Goal: Information Seeking & Learning: Check status

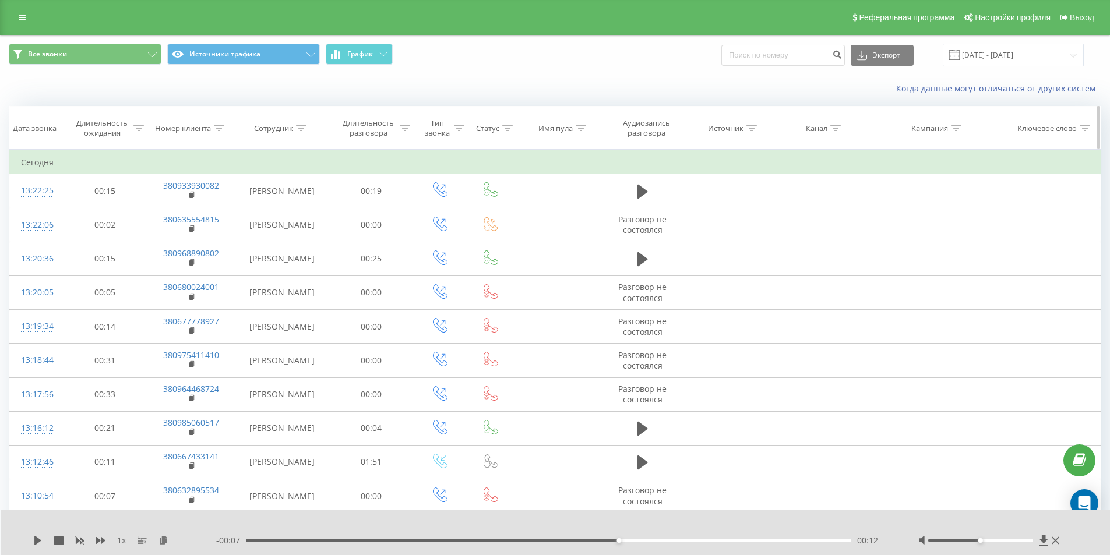
click at [221, 122] on th "Номер клиента" at bounding box center [190, 128] width 87 height 43
click at [220, 129] on icon at bounding box center [219, 128] width 10 height 6
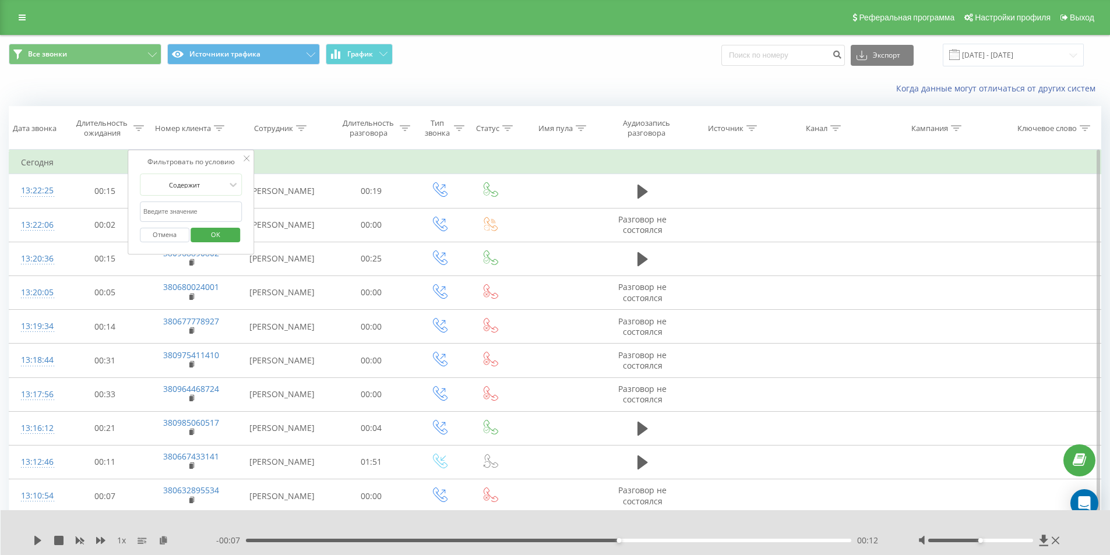
click at [216, 207] on input "text" at bounding box center [191, 212] width 103 height 20
paste input "[PHONE_NUMBER]"
type input "[PHONE_NUMBER]"
click at [220, 230] on span "OK" at bounding box center [215, 234] width 33 height 18
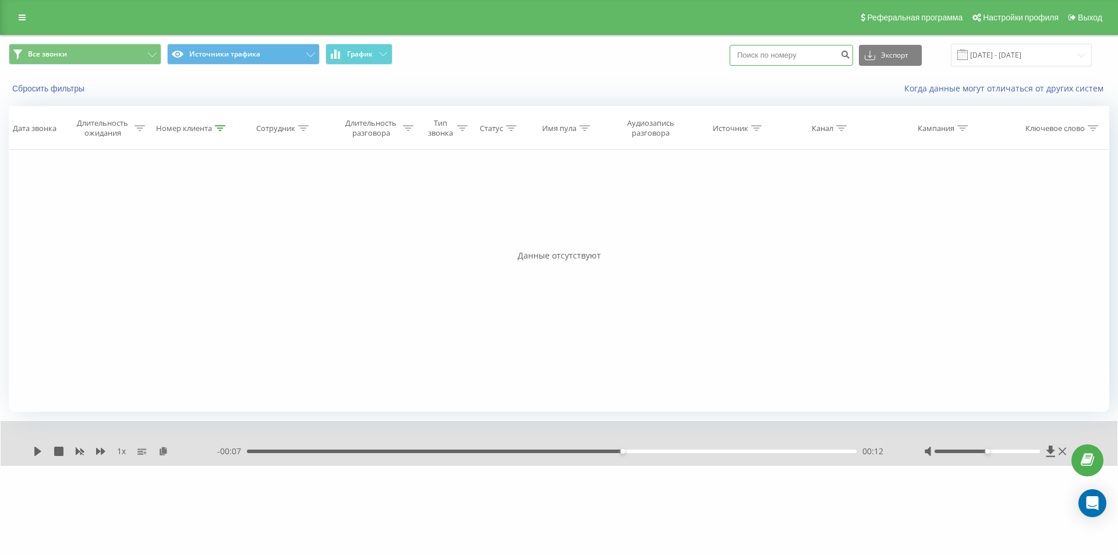
click at [782, 56] on input at bounding box center [791, 55] width 123 height 21
paste input "[PHONE_NUMBER]"
type input "[PHONE_NUMBER]"
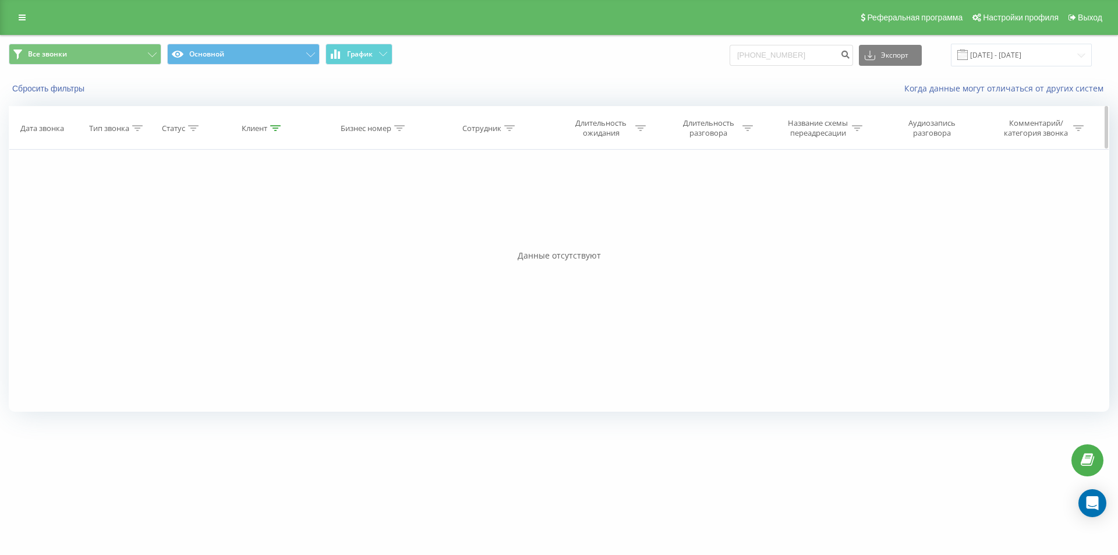
click at [277, 125] on icon at bounding box center [275, 128] width 10 height 6
click at [250, 234] on button "Отмена" at bounding box center [236, 235] width 50 height 15
click at [271, 123] on div at bounding box center [275, 128] width 10 height 10
click at [316, 159] on icon at bounding box center [319, 159] width 6 height 6
click at [277, 129] on div "Клиент" at bounding box center [261, 128] width 39 height 10
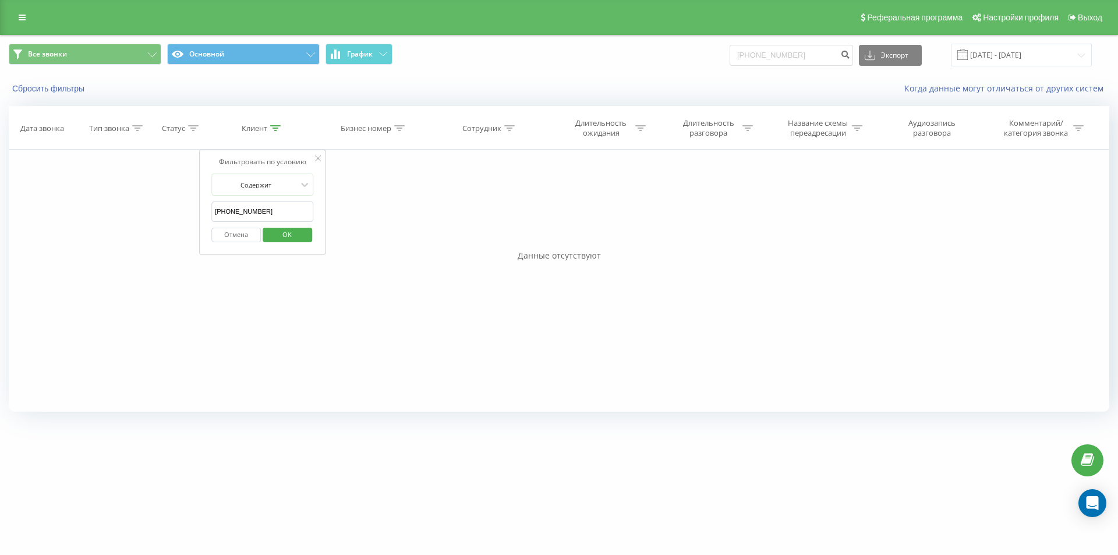
drag, startPoint x: 270, startPoint y: 211, endPoint x: 186, endPoint y: 207, distance: 83.4
click at [186, 207] on div "Фильтровать по условию Равно Введите значение Отмена OK Фильтровать по условию …" at bounding box center [559, 281] width 1101 height 262
drag, startPoint x: 281, startPoint y: 228, endPoint x: 289, endPoint y: 225, distance: 8.5
click at [281, 227] on span "OK" at bounding box center [287, 234] width 33 height 18
click at [804, 55] on input "[PHONE_NUMBER]" at bounding box center [791, 55] width 123 height 21
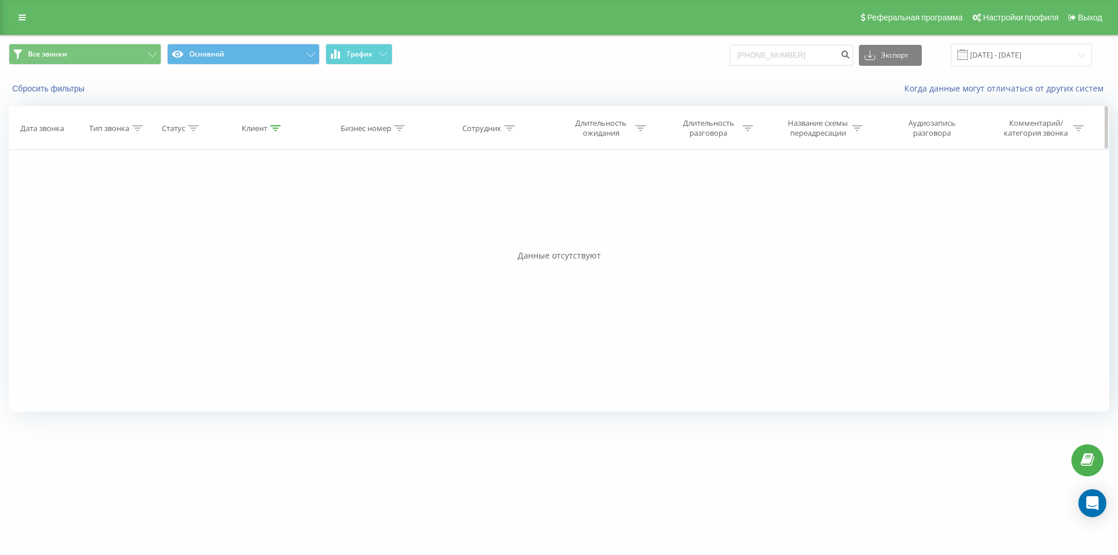
click at [273, 128] on icon at bounding box center [275, 128] width 10 height 6
click at [295, 181] on div at bounding box center [256, 184] width 83 height 11
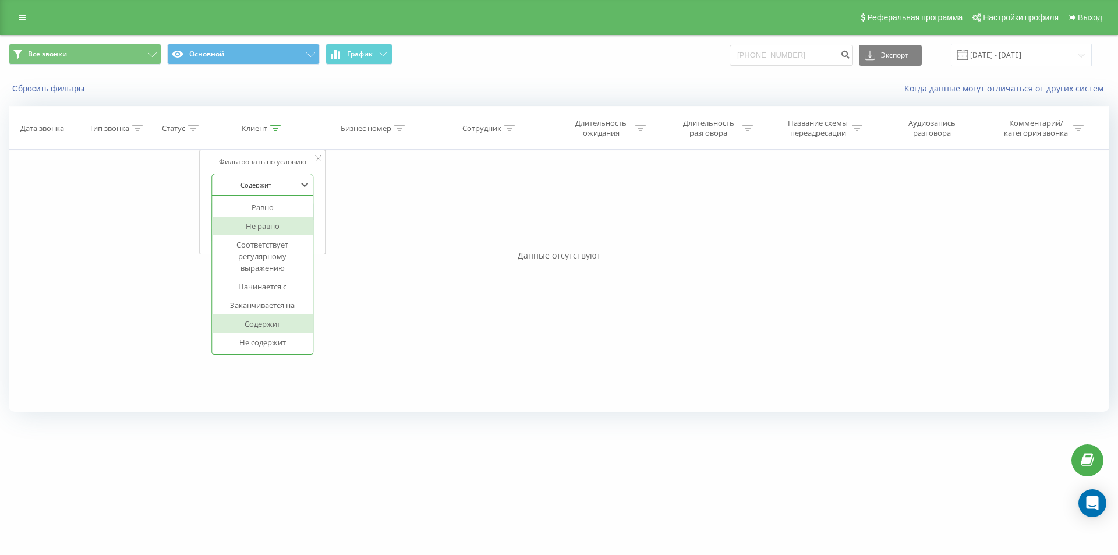
click at [310, 230] on div "Не равно" at bounding box center [262, 226] width 101 height 19
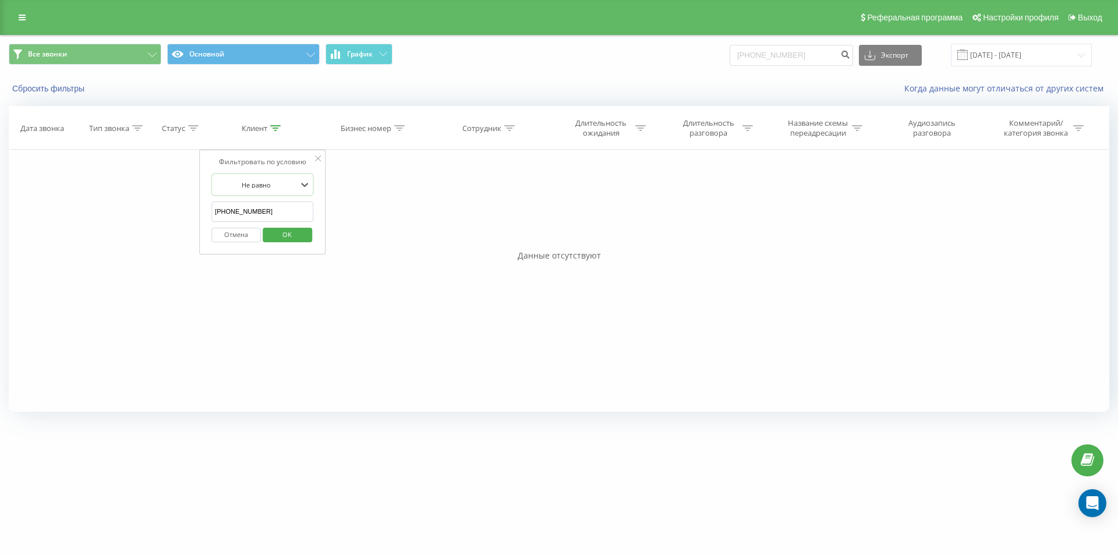
click at [296, 234] on span "OK" at bounding box center [287, 234] width 33 height 18
click at [277, 130] on icon at bounding box center [275, 128] width 10 height 6
click at [253, 233] on button "Отмена" at bounding box center [236, 235] width 50 height 15
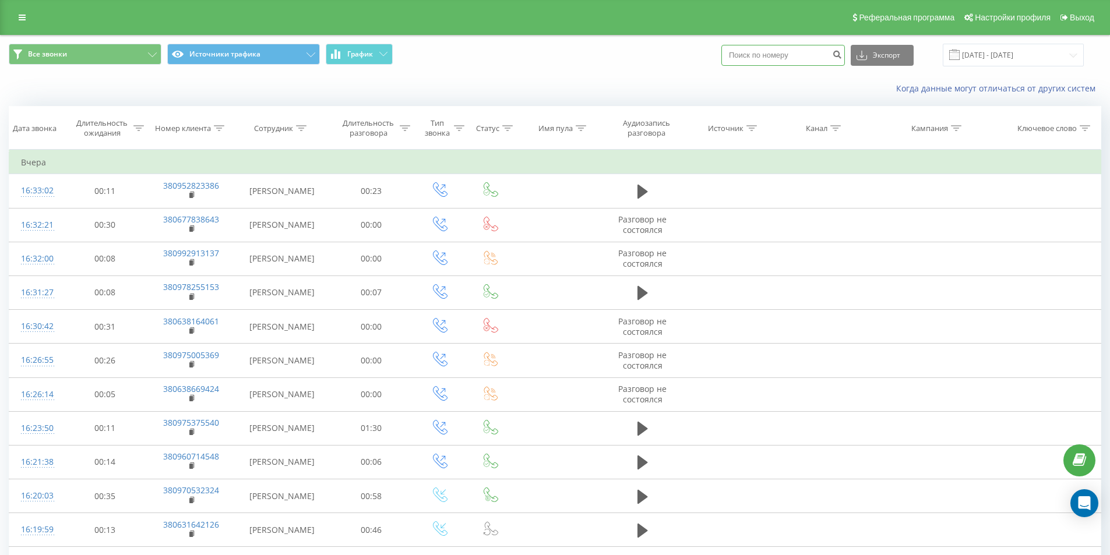
click at [812, 54] on input at bounding box center [782, 55] width 123 height 21
paste input "[PHONE_NUMBER]"
type input "[PHONE_NUMBER]"
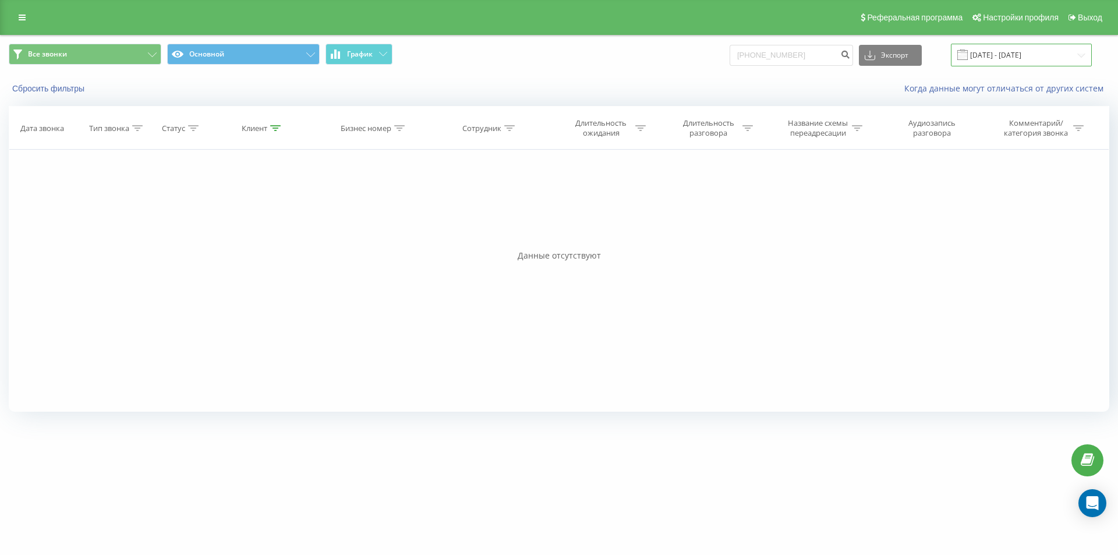
click at [1047, 48] on input "[DATE] - [DATE]" at bounding box center [1021, 55] width 141 height 23
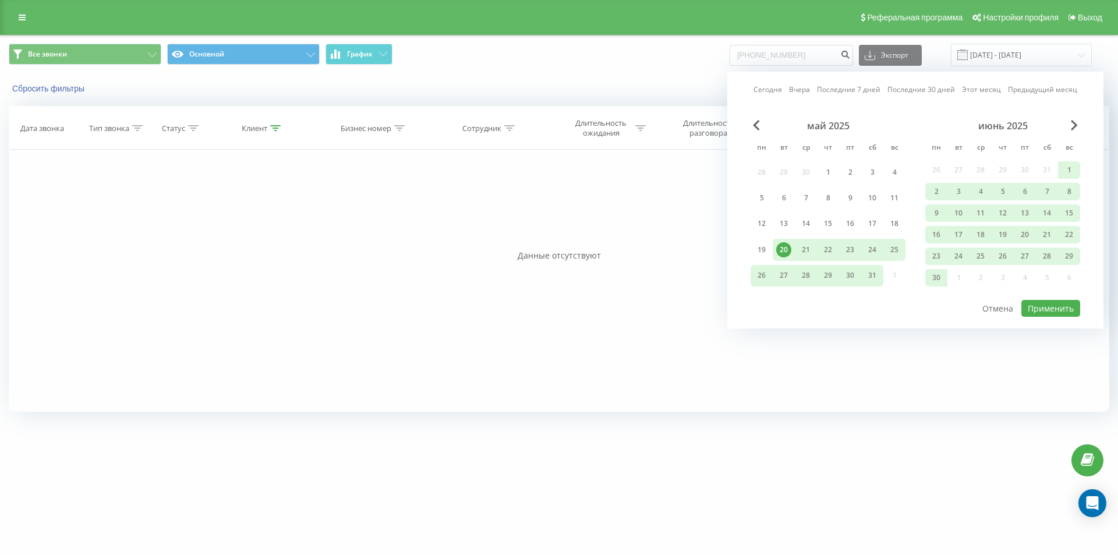
click at [1069, 128] on div "июнь 2025" at bounding box center [1002, 126] width 155 height 12
click at [1072, 123] on span "Next Month" at bounding box center [1074, 125] width 7 height 10
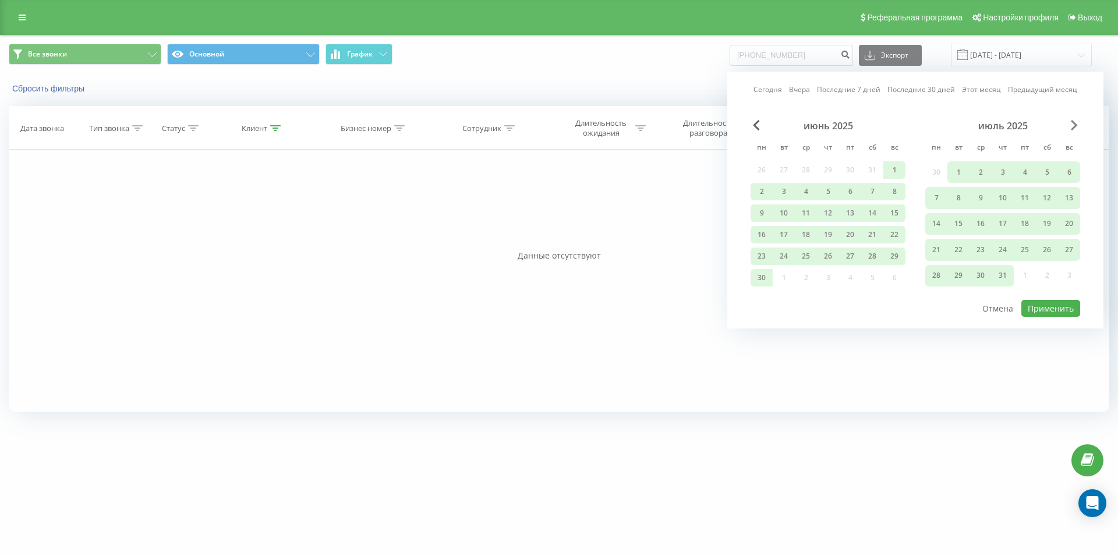
click at [1072, 123] on span "Next Month" at bounding box center [1074, 125] width 7 height 10
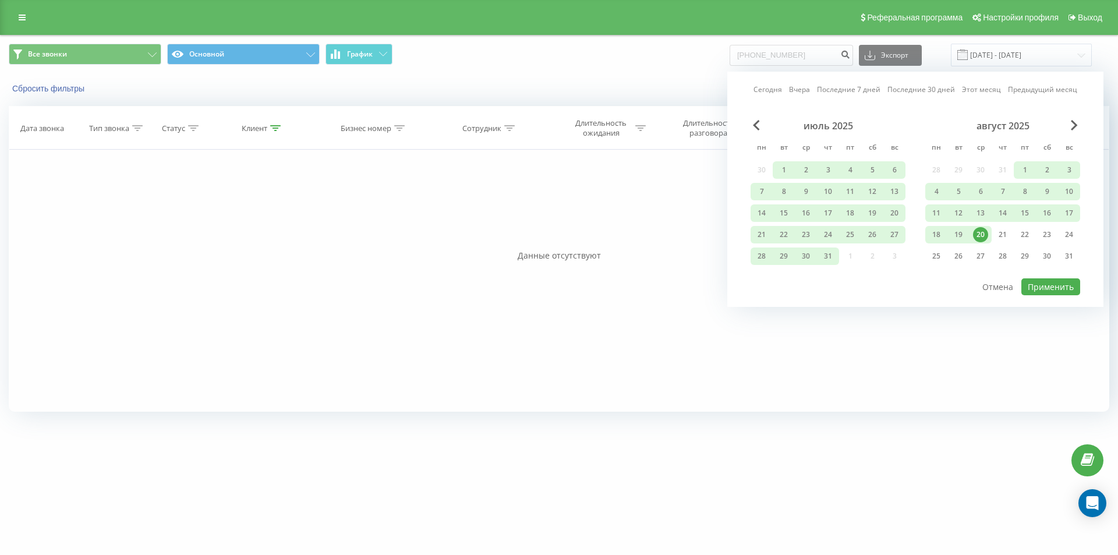
click at [980, 230] on div "20" at bounding box center [980, 234] width 15 height 15
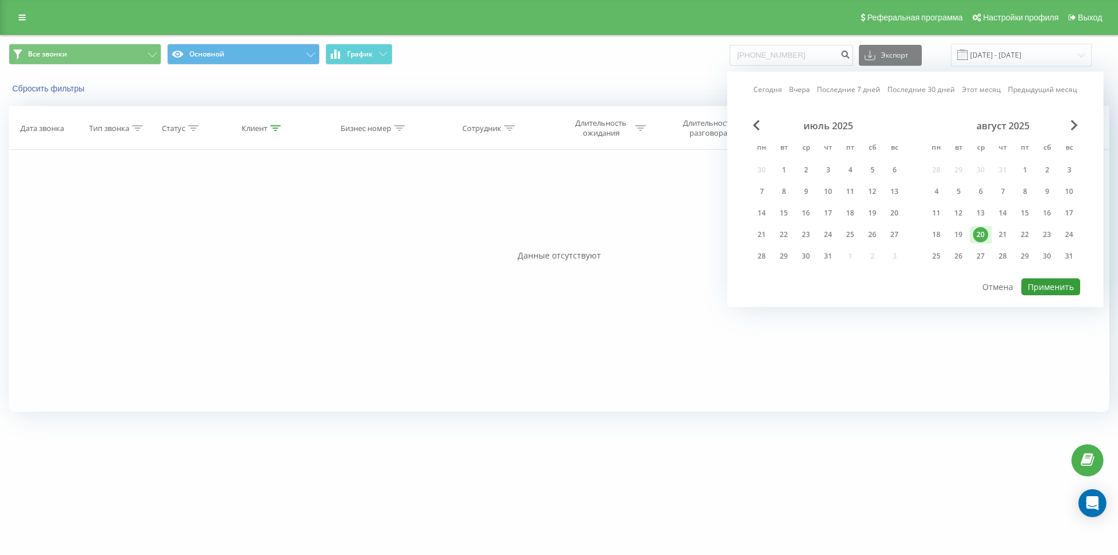
click at [1036, 281] on button "Применить" at bounding box center [1051, 286] width 59 height 17
type input "20.08.2025 - 20.08.2025"
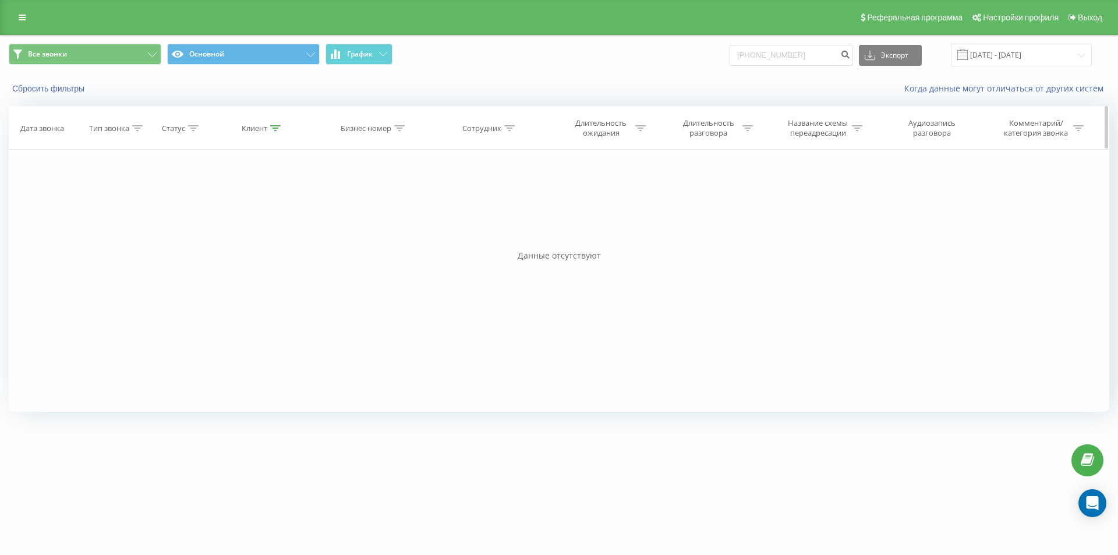
click at [274, 128] on icon at bounding box center [275, 128] width 10 height 6
drag, startPoint x: 211, startPoint y: 238, endPoint x: 191, endPoint y: 238, distance: 20.4
click at [190, 241] on div "Фильтровать по условию Равно Введите значение Отмена OK Фильтровать по условию …" at bounding box center [559, 281] width 1101 height 262
click at [281, 227] on span "OK" at bounding box center [287, 234] width 33 height 18
click at [376, 127] on div "Бизнес номер" at bounding box center [366, 128] width 51 height 10
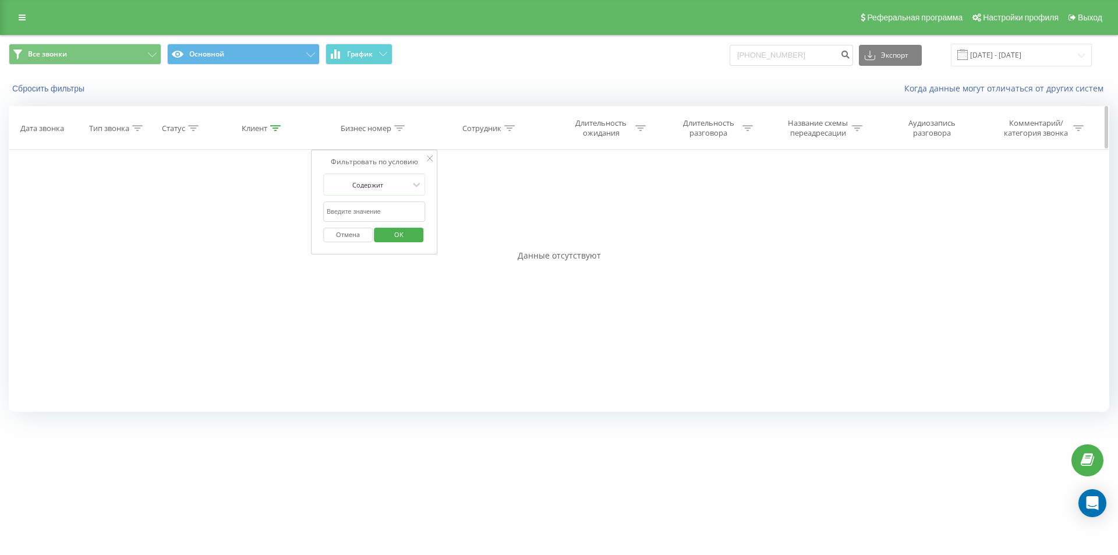
click at [271, 125] on icon at bounding box center [275, 128] width 10 height 6
click at [506, 127] on icon at bounding box center [509, 128] width 10 height 6
click at [508, 218] on input "text" at bounding box center [490, 212] width 103 height 20
type input "Zadorozhna Anzhelika"
click at [511, 235] on span "OK" at bounding box center [515, 234] width 33 height 18
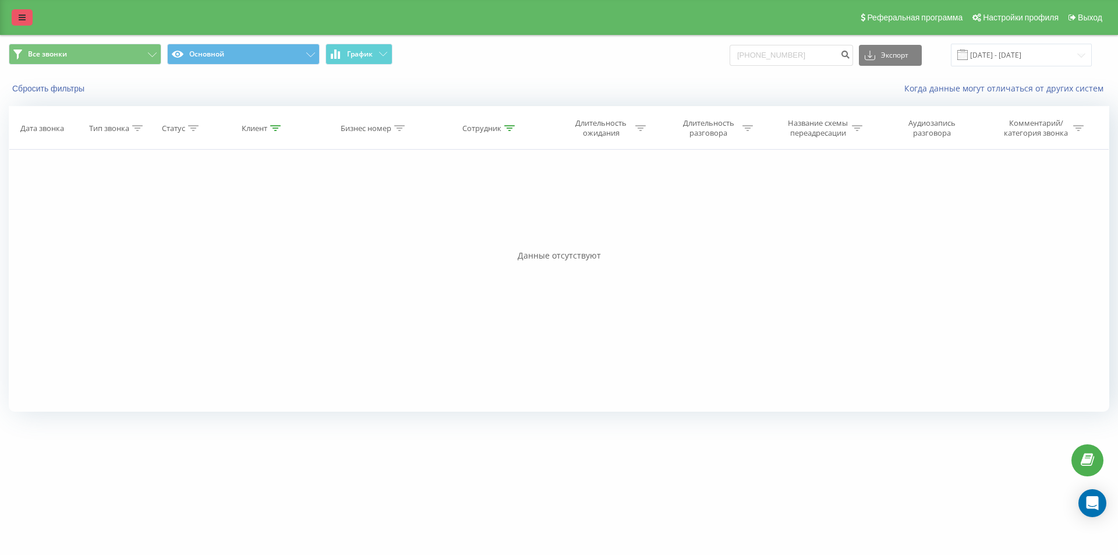
click at [22, 15] on icon at bounding box center [22, 17] width 7 height 8
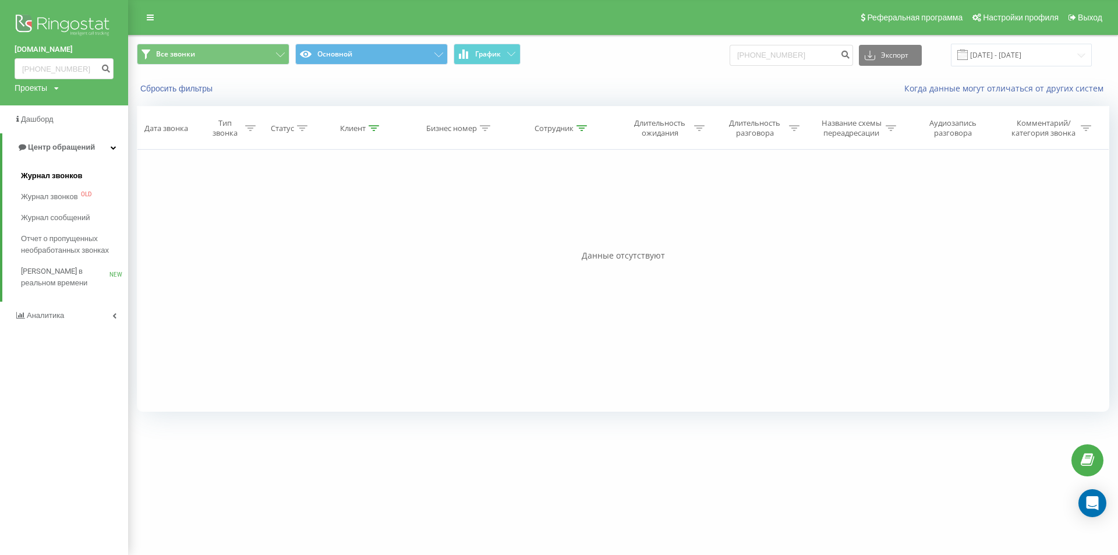
click at [61, 180] on span "Журнал звонков" at bounding box center [51, 176] width 61 height 12
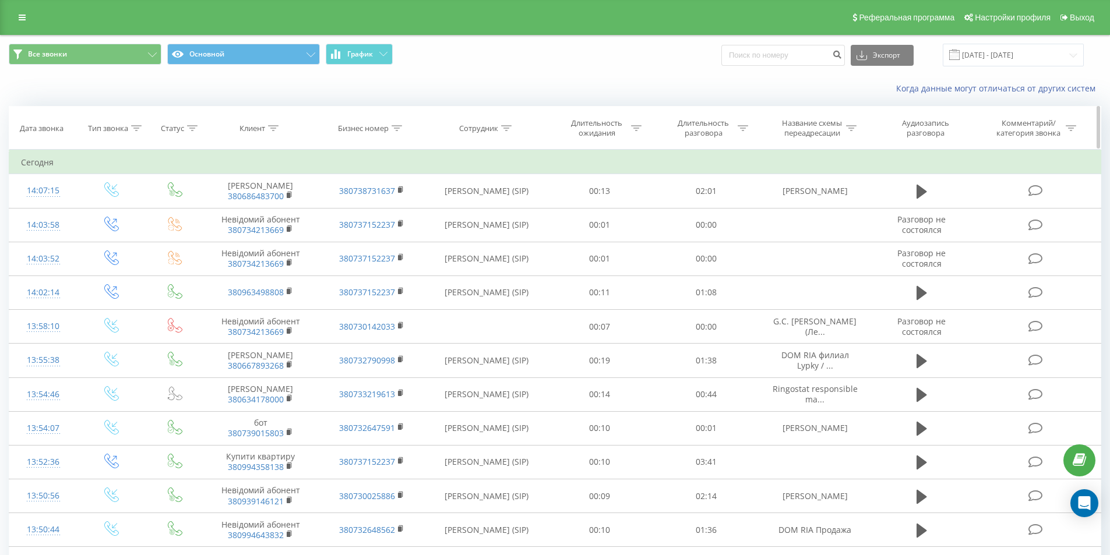
click at [275, 123] on div at bounding box center [273, 128] width 10 height 10
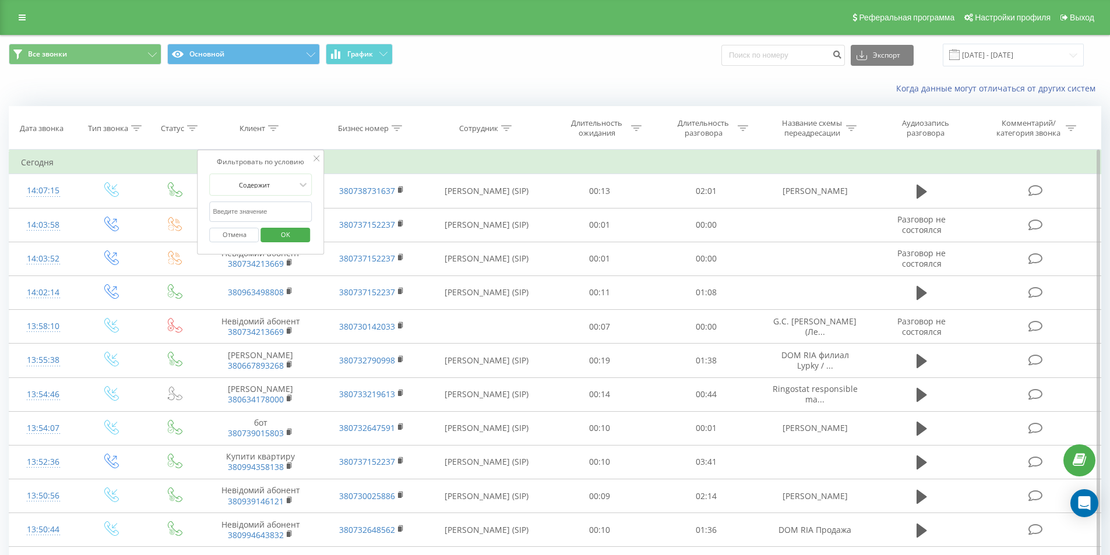
click at [277, 209] on input "text" at bounding box center [261, 212] width 103 height 20
paste input "[PHONE_NUMBER]"
click at [217, 213] on input "[PHONE_NUMBER]" at bounding box center [261, 212] width 103 height 20
type input "380997545736"
click at [199, 220] on div "Фильтровать по условию Содержит 380997545736 Отмена OK" at bounding box center [260, 202] width 127 height 105
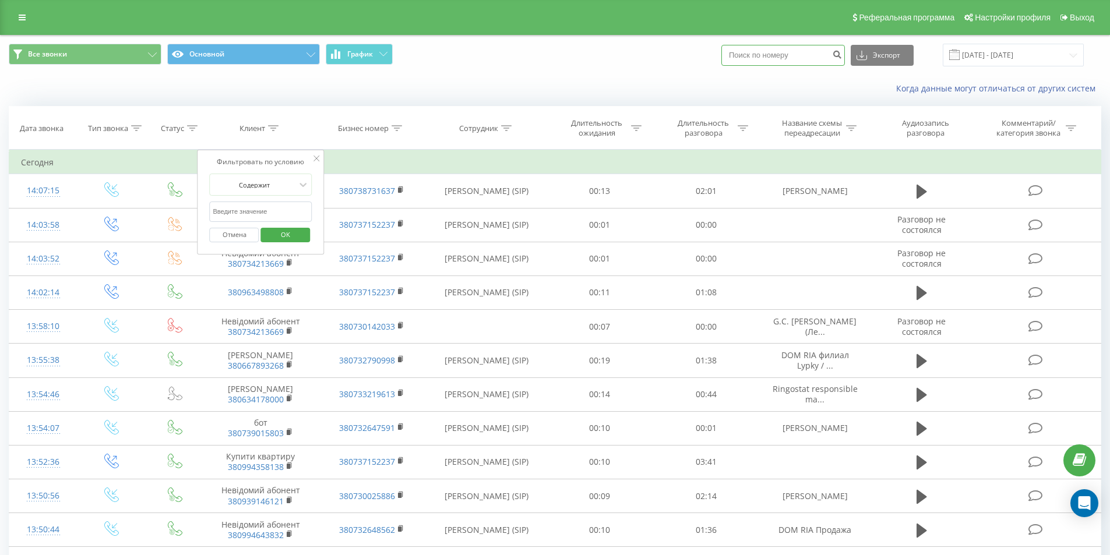
click at [771, 52] on input at bounding box center [782, 55] width 123 height 21
paste input "[PHONE_NUMBER]"
type input "[PHONE_NUMBER]"
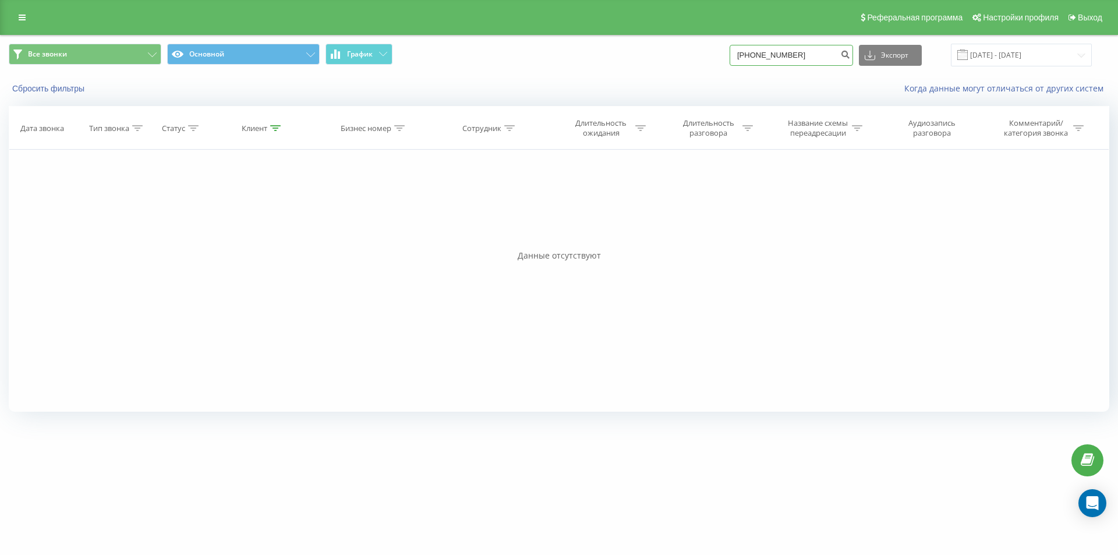
click at [821, 56] on input "[PHONE_NUMBER]" at bounding box center [791, 55] width 123 height 21
click at [667, 63] on div "Все звонки Основной График [PHONE_NUMBER] Экспорт .csv .xls .xlsx [DATE] - [DAT…" at bounding box center [559, 55] width 1101 height 23
click at [273, 125] on icon at bounding box center [275, 128] width 10 height 6
click at [195, 223] on div "Фильтровать по условию Равно Введите значение Отмена OK Фильтровать по условию …" at bounding box center [559, 281] width 1101 height 262
click at [285, 229] on span "OK" at bounding box center [287, 234] width 33 height 18
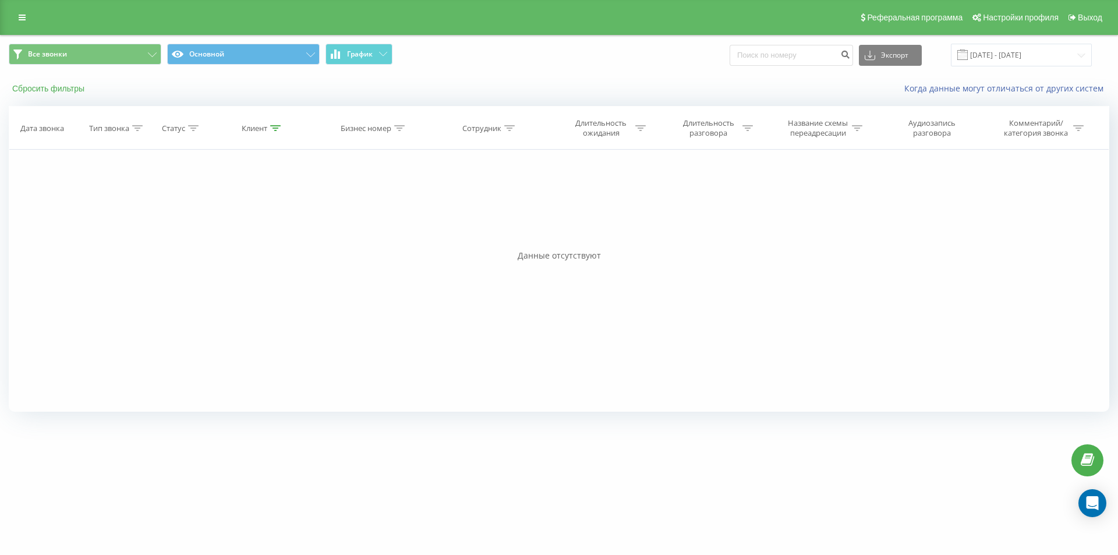
click at [63, 88] on button "Сбросить фильтры" at bounding box center [50, 88] width 82 height 10
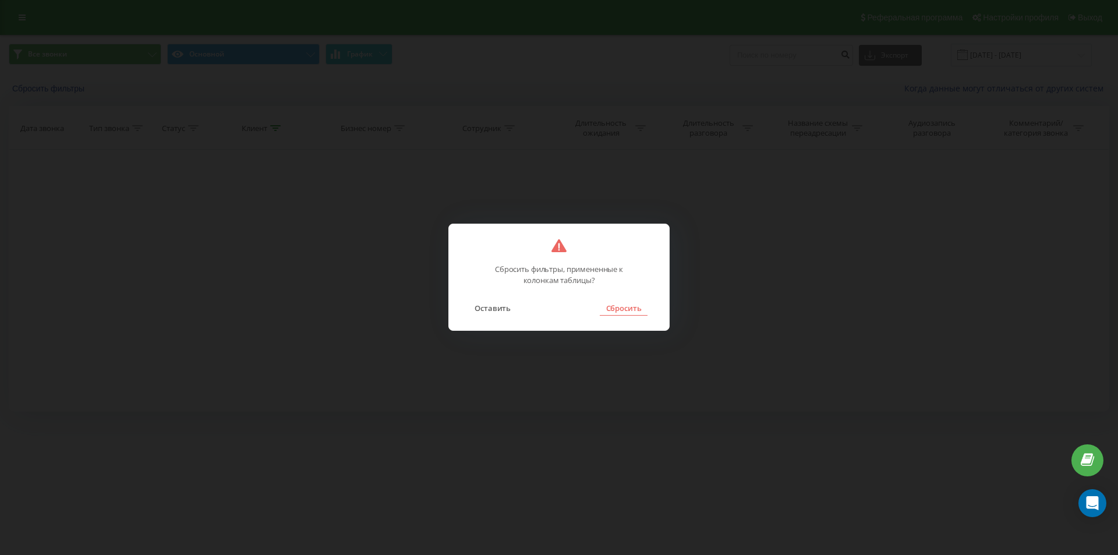
click at [626, 309] on button "Сбросить" at bounding box center [623, 308] width 47 height 15
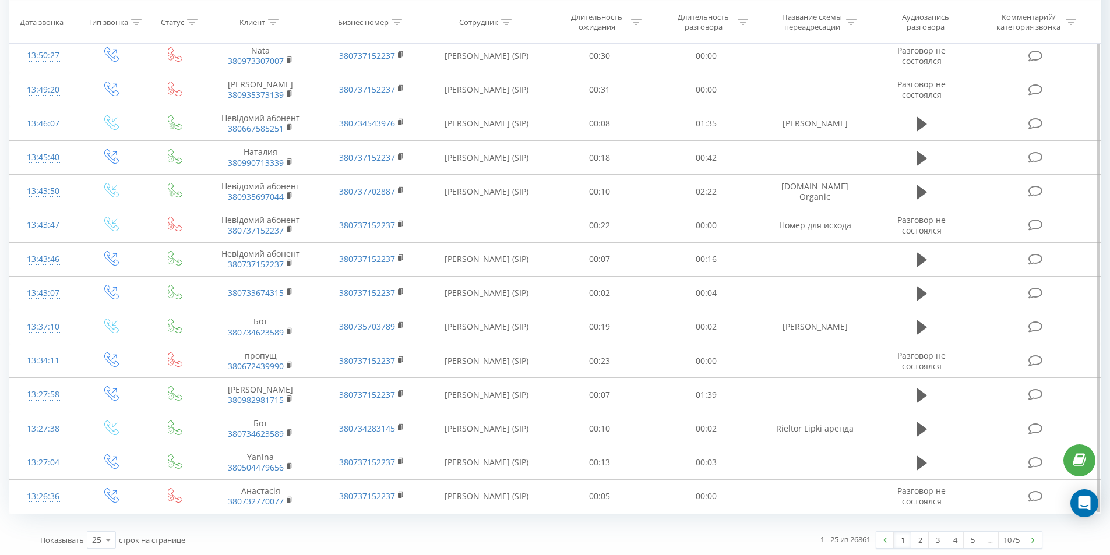
scroll to position [510, 0]
click at [974, 536] on link "5" at bounding box center [971, 537] width 17 height 16
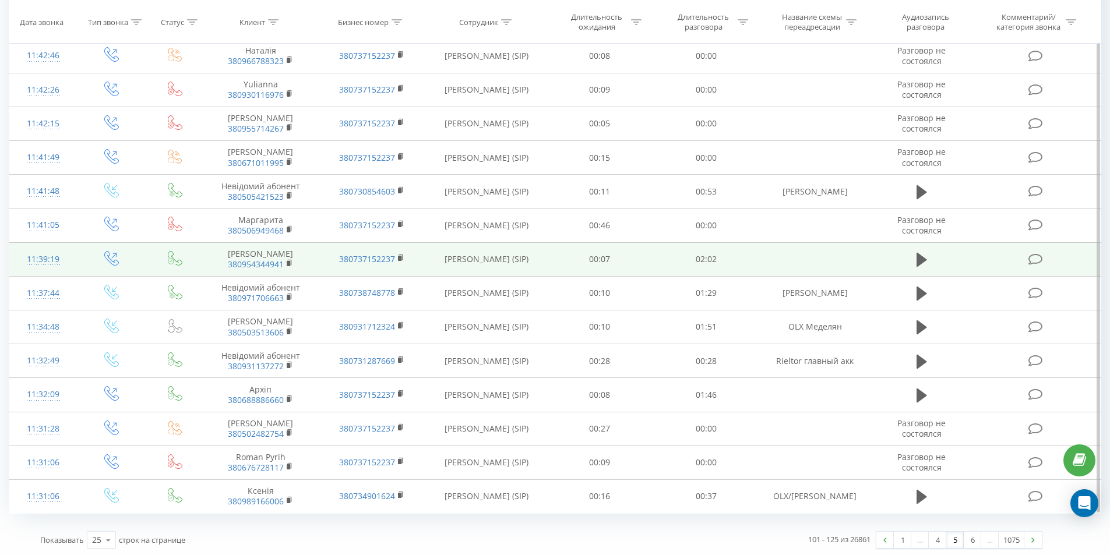
scroll to position [510, 0]
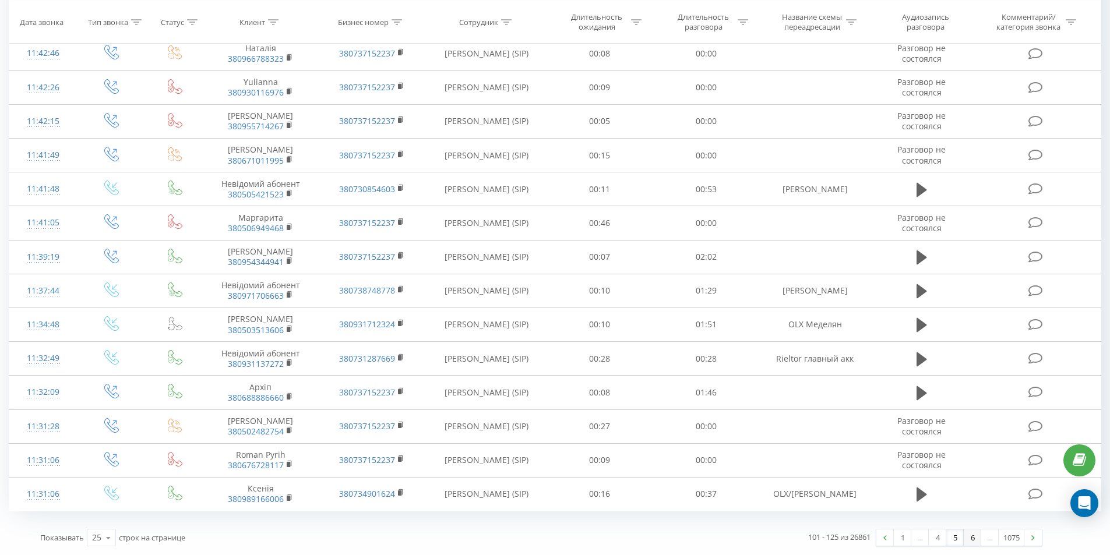
click at [966, 536] on link "6" at bounding box center [971, 537] width 17 height 16
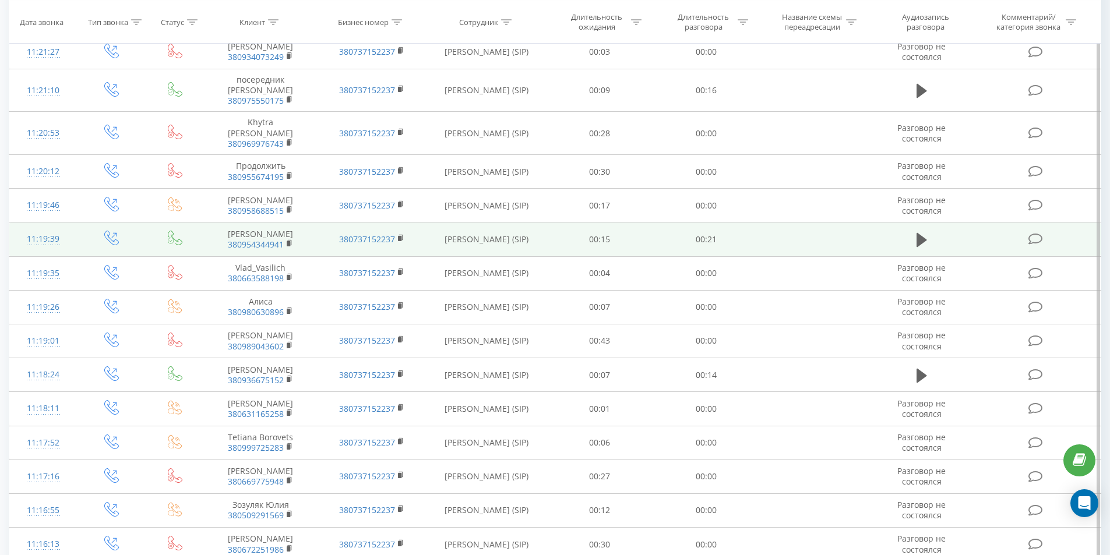
scroll to position [510, 0]
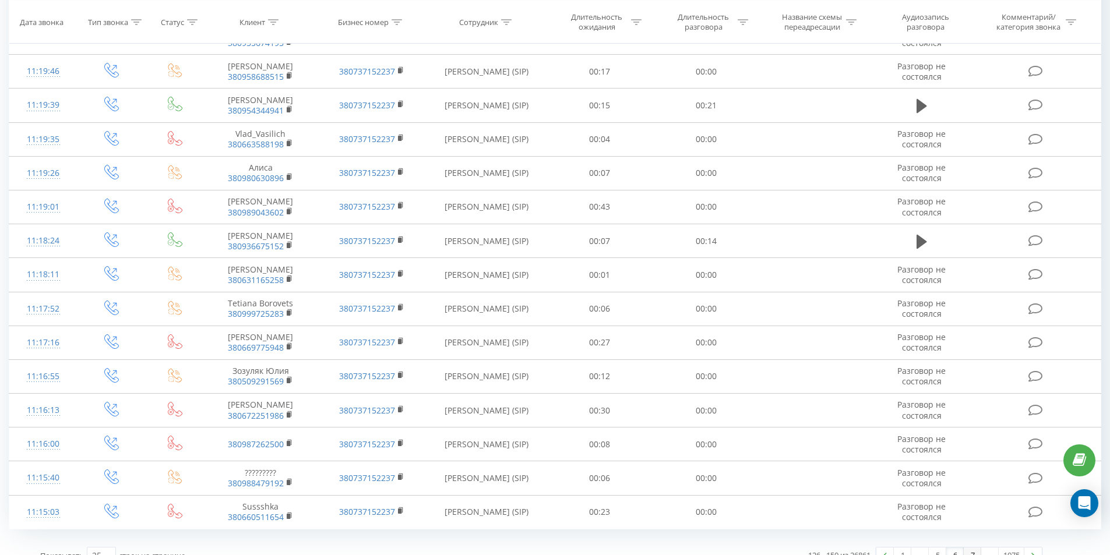
click at [969, 547] on link "7" at bounding box center [971, 555] width 17 height 16
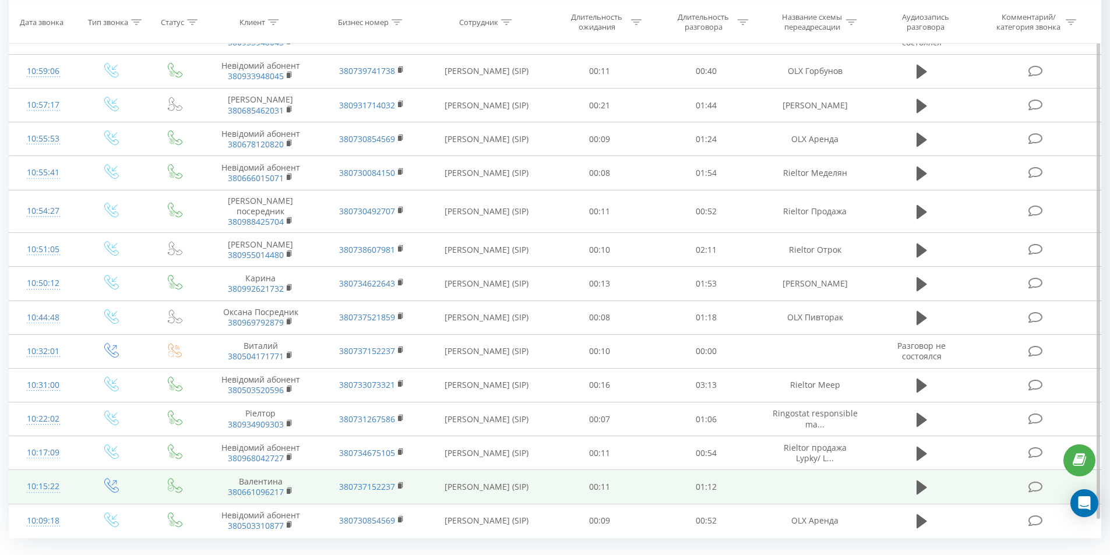
scroll to position [510, 0]
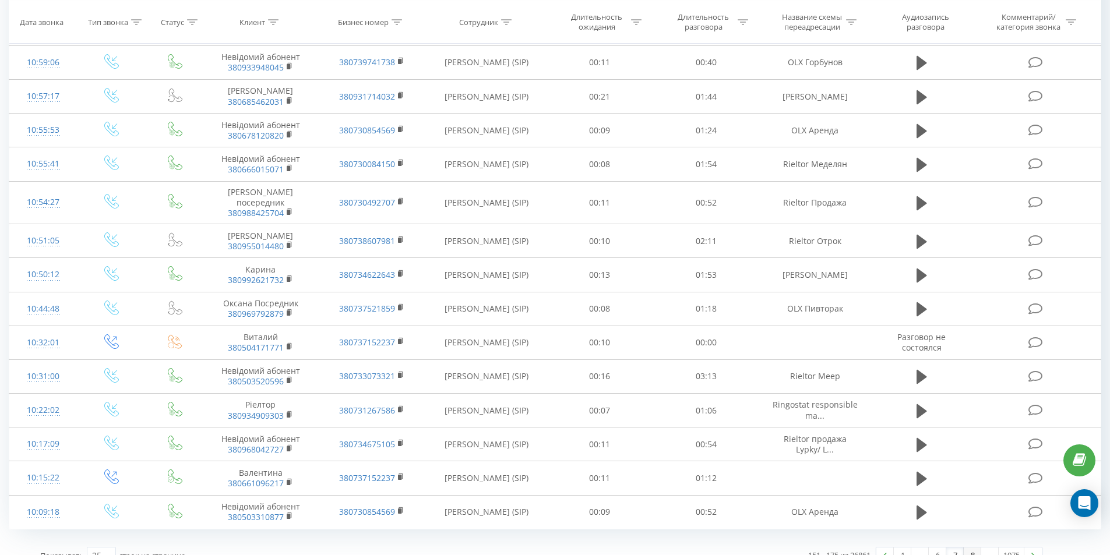
click at [969, 547] on link "8" at bounding box center [971, 555] width 17 height 16
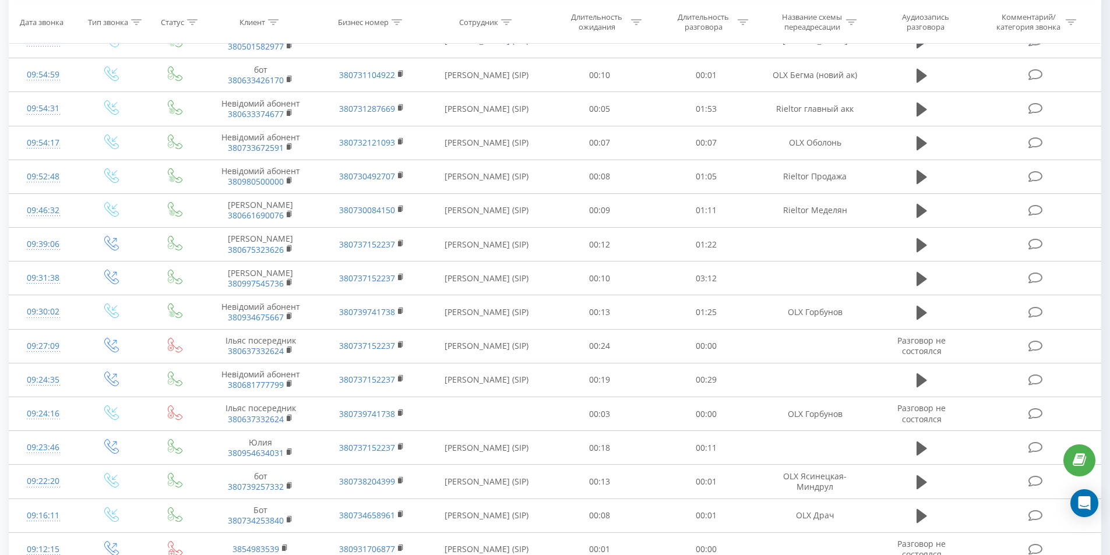
scroll to position [193, 0]
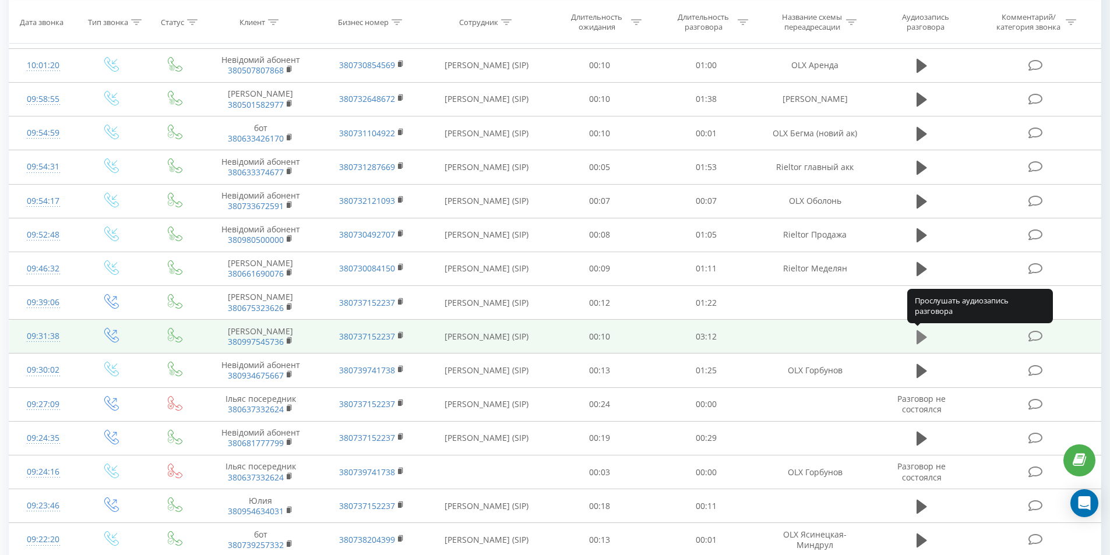
click at [921, 334] on icon at bounding box center [921, 337] width 10 height 14
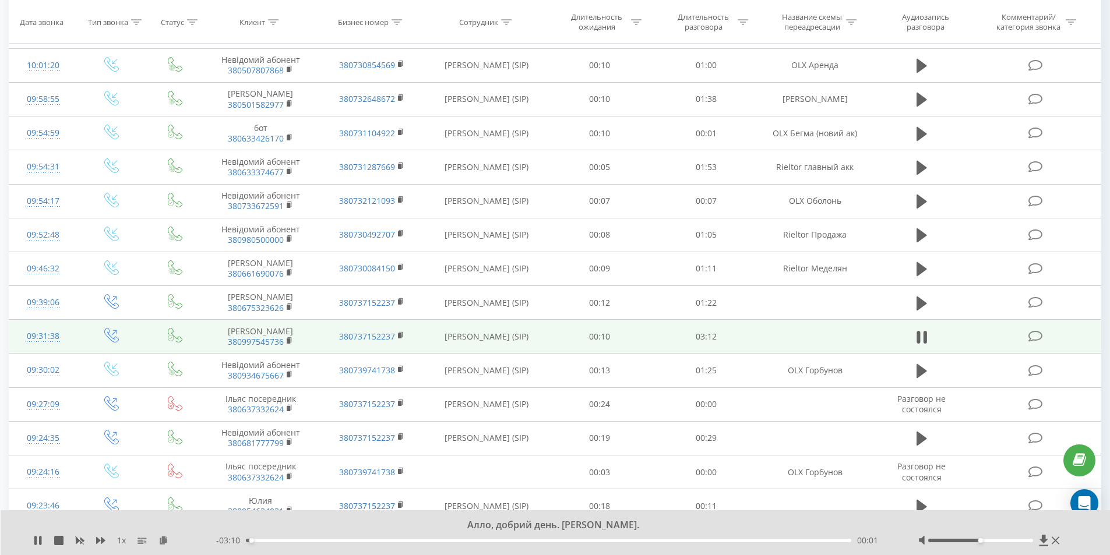
click at [487, 539] on div "00:01" at bounding box center [549, 540] width 606 height 3
click at [503, 539] on div "01:18" at bounding box center [549, 540] width 606 height 3
click at [534, 539] on div "01:27" at bounding box center [549, 540] width 606 height 3
click at [549, 540] on div "01:32" at bounding box center [549, 540] width 606 height 3
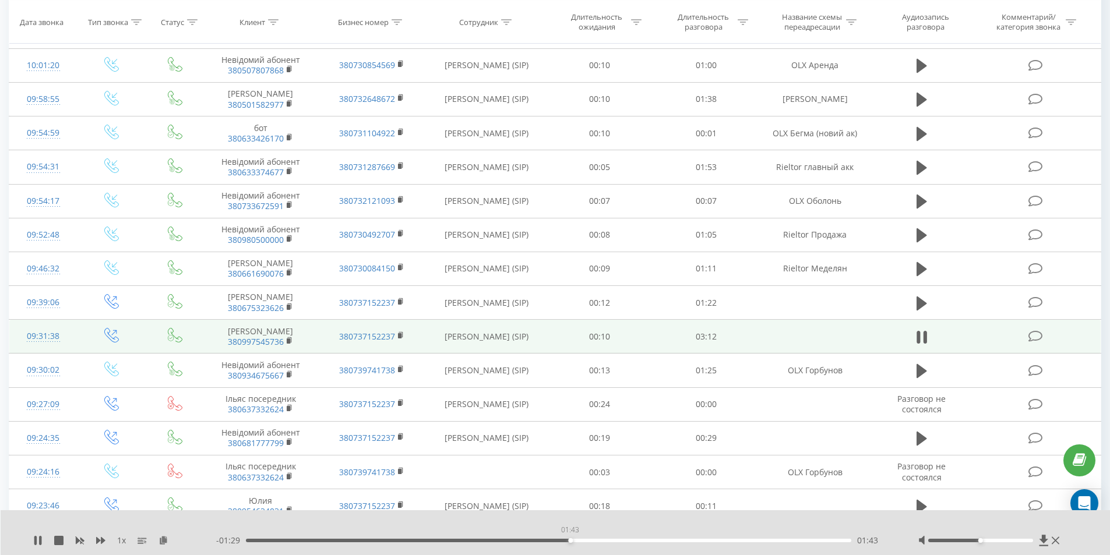
click at [570, 540] on div "01:43" at bounding box center [549, 540] width 606 height 3
click at [581, 540] on div "01:46" at bounding box center [549, 540] width 606 height 3
click at [592, 540] on div "01:48" at bounding box center [549, 540] width 606 height 3
click at [604, 539] on div "01:51" at bounding box center [549, 540] width 606 height 3
click at [619, 539] on div "01:58" at bounding box center [549, 540] width 606 height 3
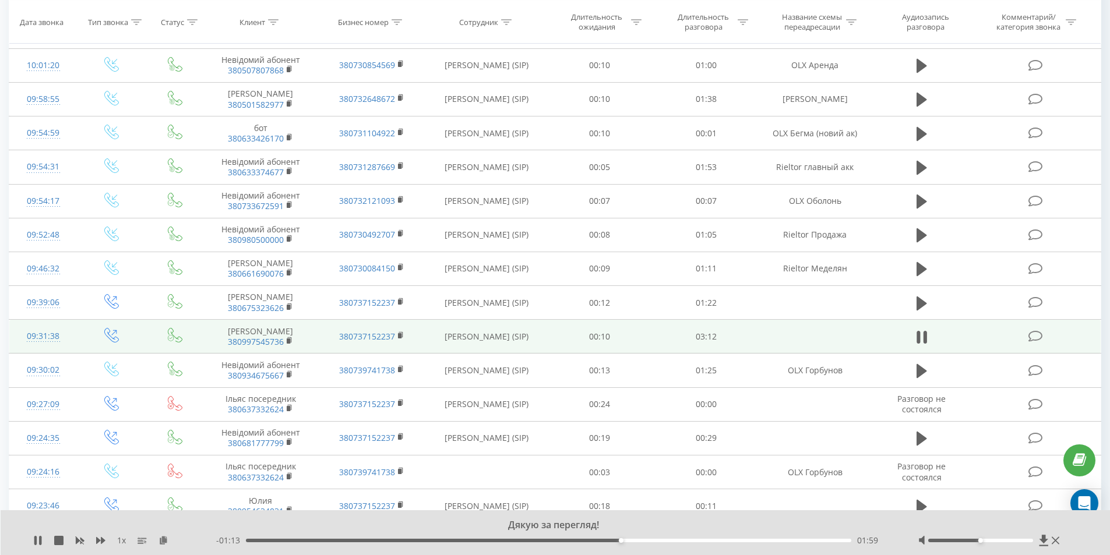
click at [639, 541] on div "01:59" at bounding box center [549, 540] width 606 height 3
click at [661, 539] on div "02:06" at bounding box center [549, 540] width 606 height 3
click at [677, 539] on div "02:12" at bounding box center [549, 540] width 606 height 3
click at [699, 540] on div "02:17" at bounding box center [549, 540] width 606 height 3
click at [714, 540] on div "02:29" at bounding box center [549, 540] width 606 height 3
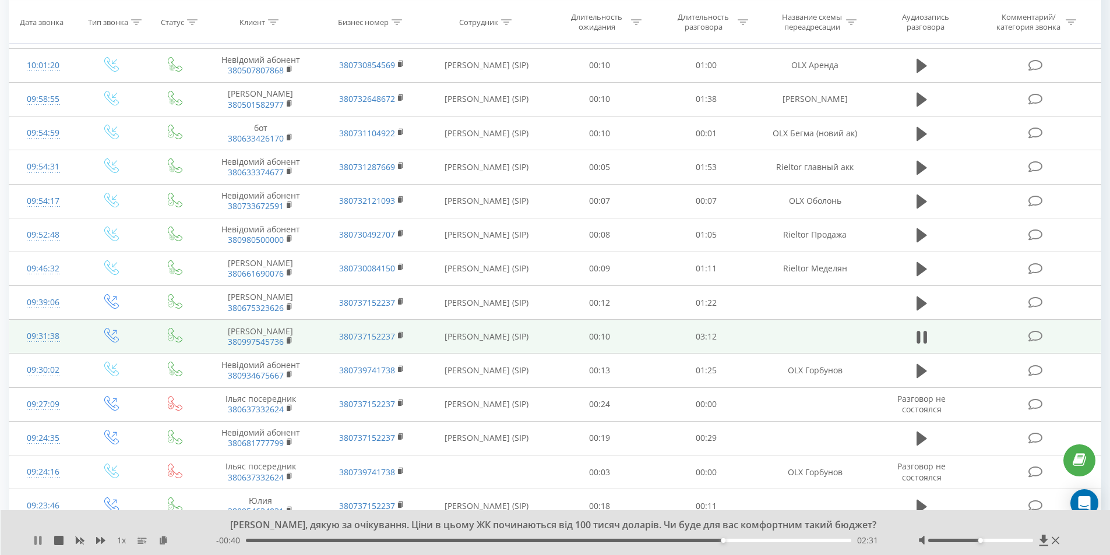
click at [37, 537] on icon at bounding box center [35, 540] width 2 height 9
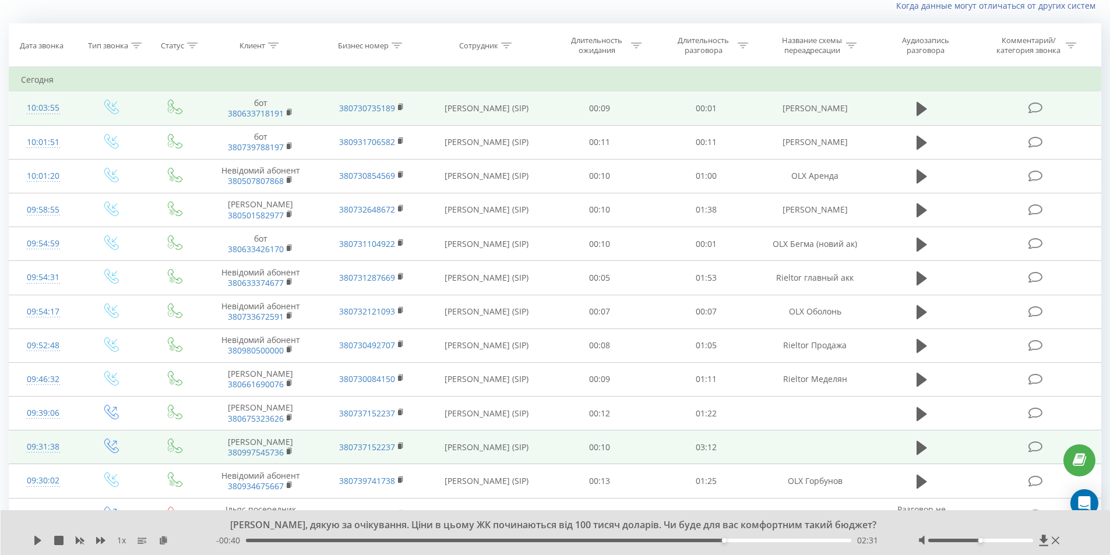
scroll to position [0, 0]
